Goal: Transaction & Acquisition: Subscribe to service/newsletter

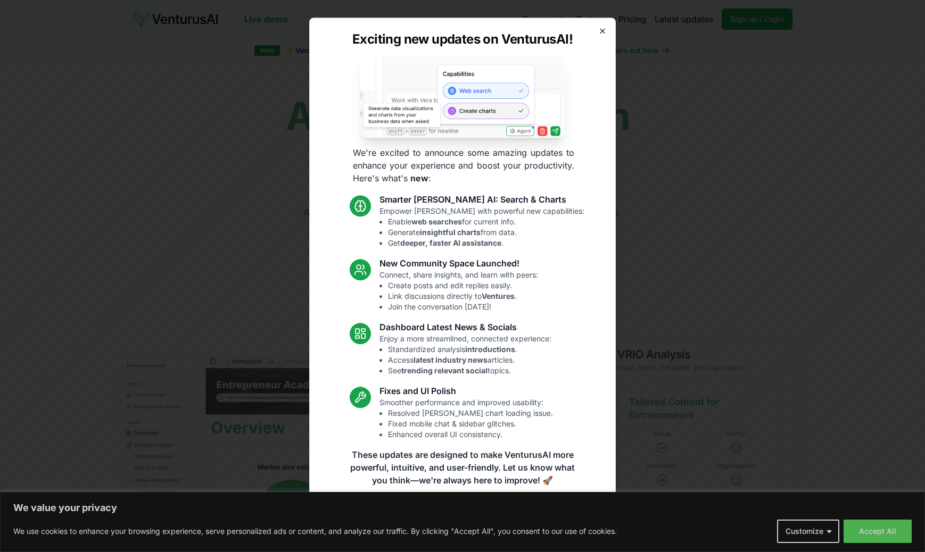
click at [604, 29] on icon "button" at bounding box center [602, 31] width 9 height 9
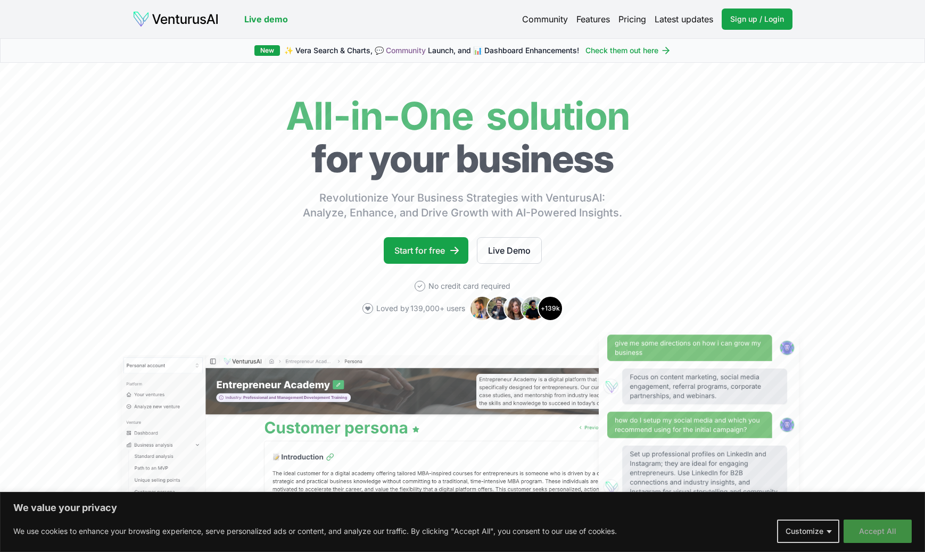
click at [878, 533] on button "Accept All" at bounding box center [878, 531] width 68 height 23
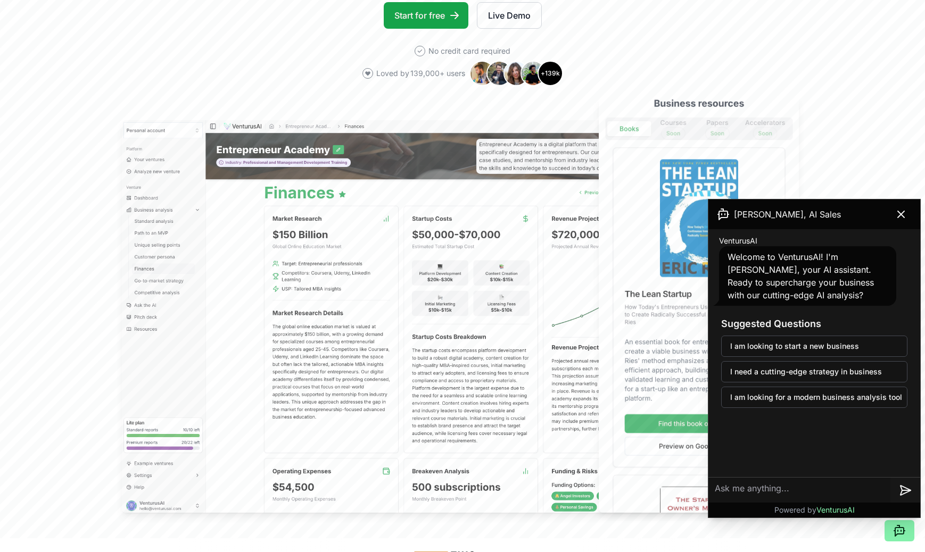
scroll to position [232, 0]
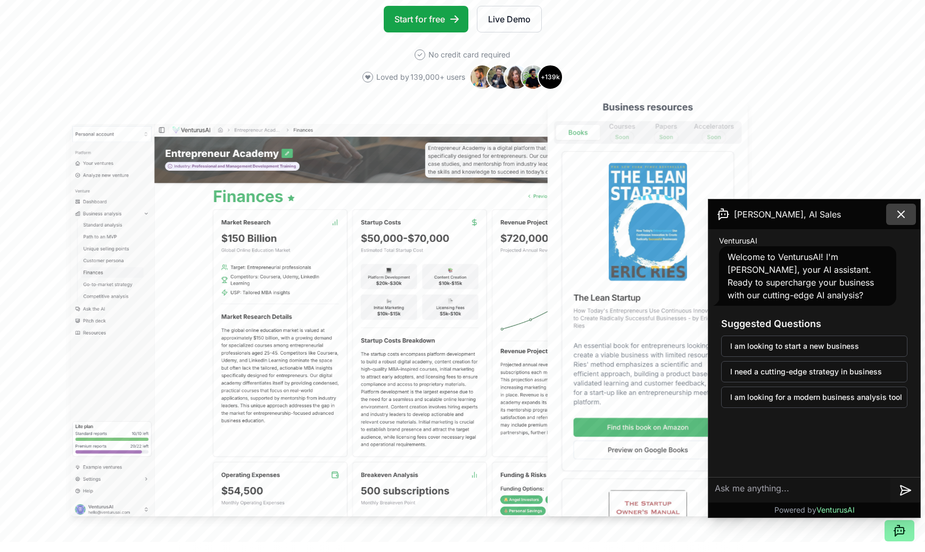
click at [903, 215] on icon at bounding box center [901, 214] width 13 height 13
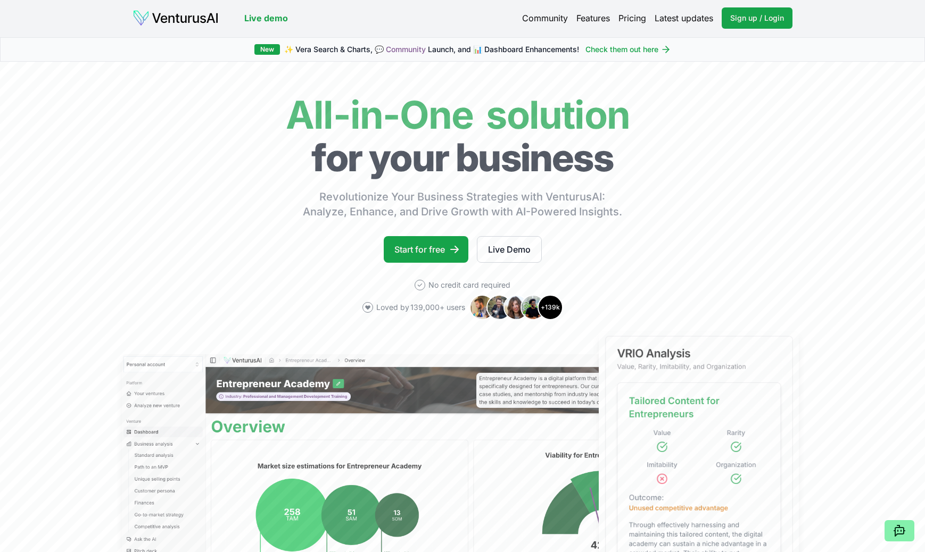
scroll to position [0, 0]
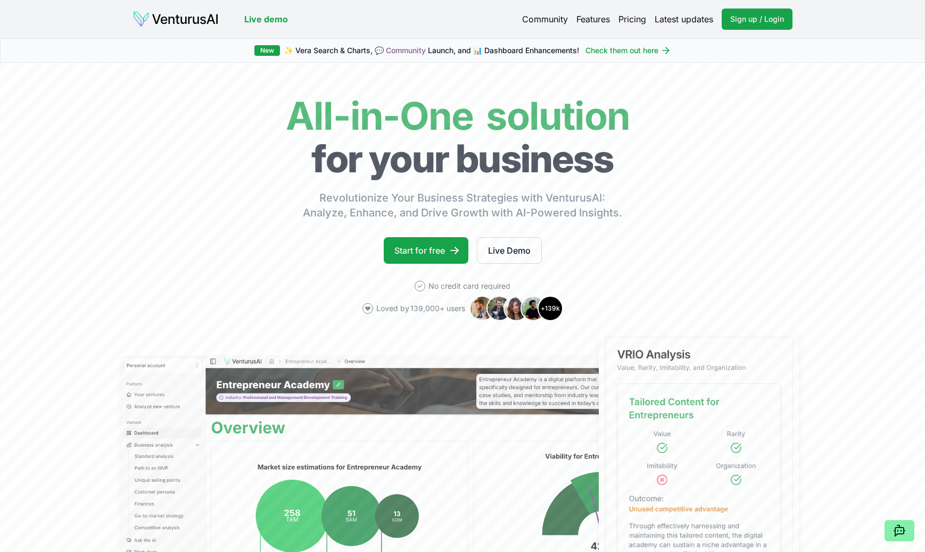
click at [623, 19] on link "Pricing" at bounding box center [632, 19] width 28 height 13
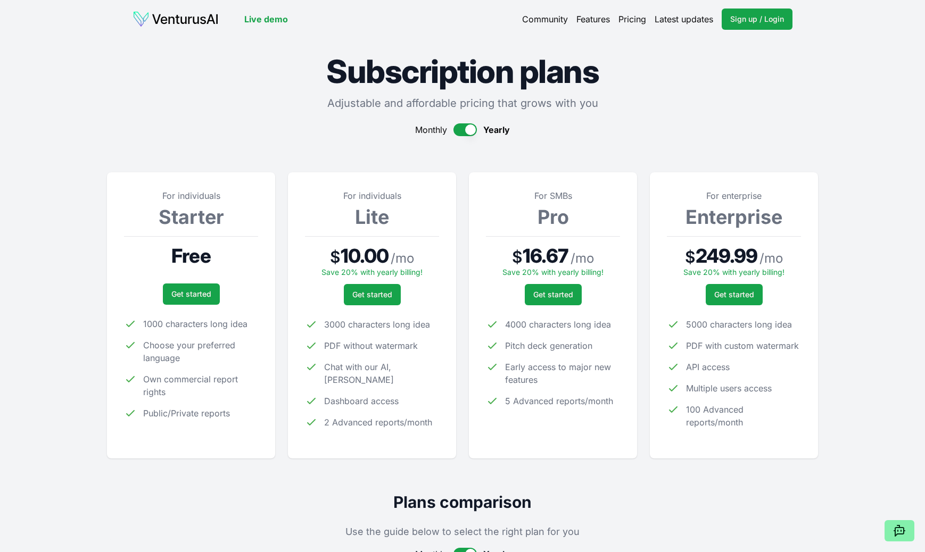
click at [483, 174] on div "For SMBs Pro $ 16.67 / mo Save 20% with yearly billing! Get started 4000 charac…" at bounding box center [553, 315] width 168 height 286
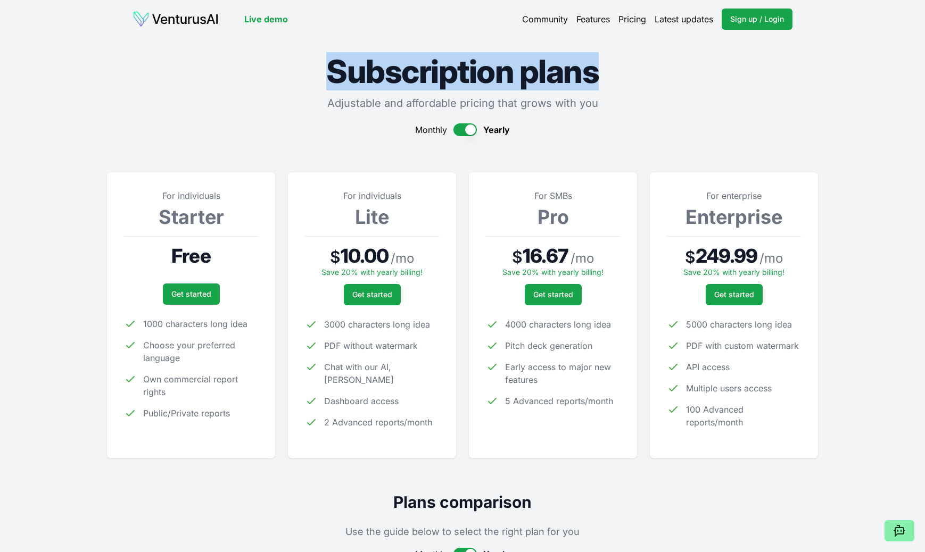
drag, startPoint x: 337, startPoint y: 76, endPoint x: 607, endPoint y: 71, distance: 269.4
click at [607, 71] on h1 "Subscription plans" at bounding box center [462, 71] width 711 height 32
click at [599, 71] on h1 "Subscription plans" at bounding box center [462, 71] width 711 height 32
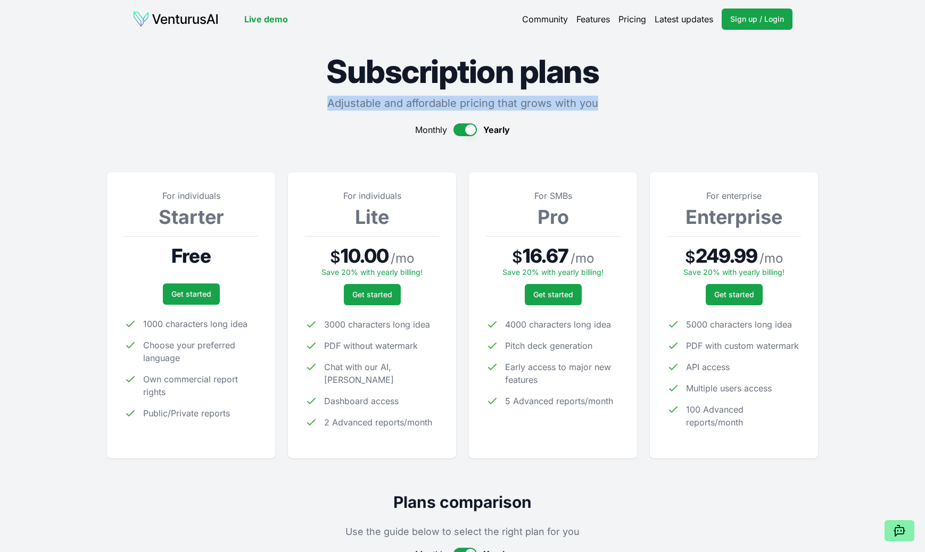
drag, startPoint x: 597, startPoint y: 104, endPoint x: 321, endPoint y: 102, distance: 276.2
click at [321, 102] on p "Adjustable and affordable pricing that grows with you" at bounding box center [462, 103] width 711 height 15
click at [410, 108] on p "Adjustable and affordable pricing that grows with you" at bounding box center [462, 103] width 711 height 15
drag, startPoint x: 595, startPoint y: 105, endPoint x: 317, endPoint y: 111, distance: 277.9
click at [305, 97] on p "Adjustable and affordable pricing that grows with you" at bounding box center [462, 103] width 711 height 15
